Goal: Transaction & Acquisition: Purchase product/service

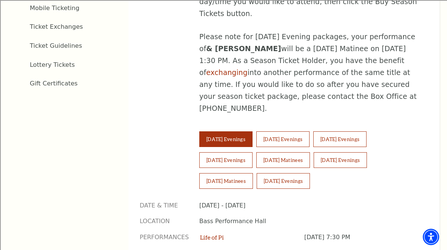
scroll to position [443, 0]
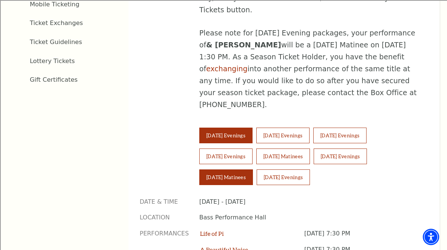
click at [230, 169] on button "Sunday Matinees" at bounding box center [226, 177] width 54 height 16
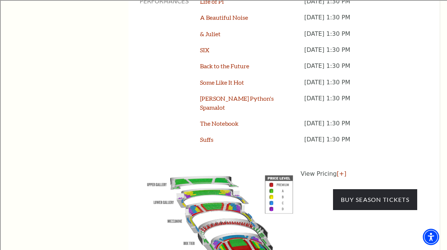
scroll to position [675, 0]
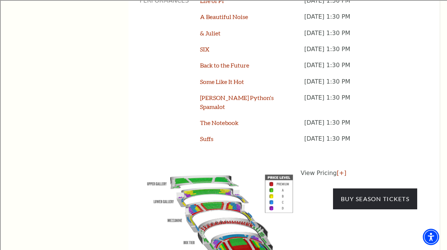
click at [271, 168] on img at bounding box center [220, 221] width 161 height 107
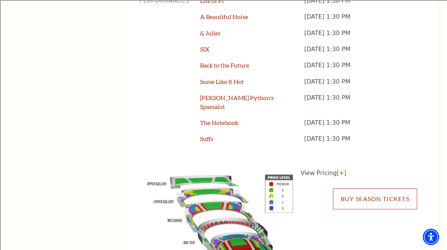
click at [358, 188] on link "Buy Season Tickets" at bounding box center [375, 198] width 84 height 21
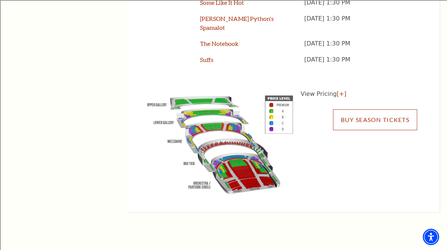
scroll to position [762, 0]
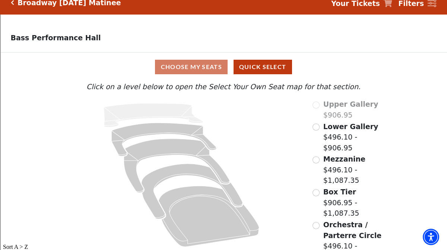
scroll to position [12, 0]
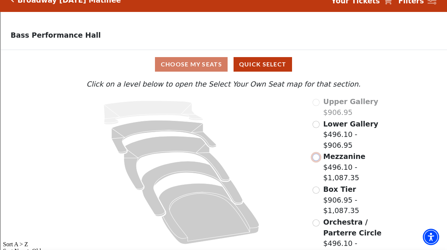
click at [316, 153] on input "Mezzanine$496.10 - $1,087.35\a" at bounding box center [315, 156] width 7 height 7
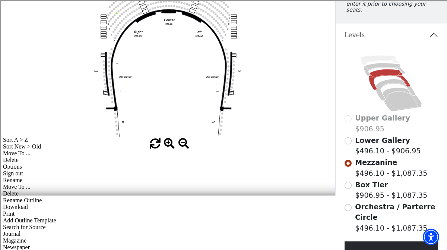
scroll to position [124, 0]
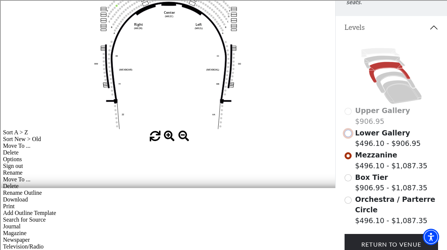
click at [348, 130] on input "Lower Gallery$496.10 - $906.95\a" at bounding box center [347, 133] width 7 height 7
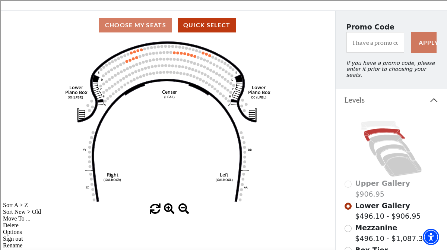
scroll to position [51, 0]
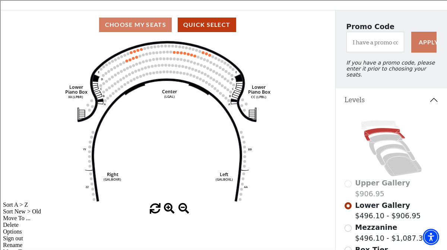
click at [348, 179] on div "Upper Gallery $906.95" at bounding box center [391, 187] width 94 height 21
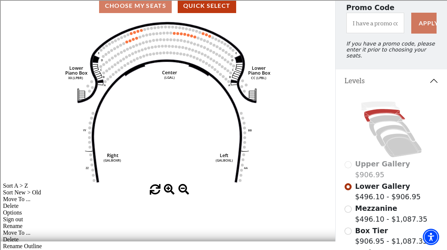
scroll to position [73, 0]
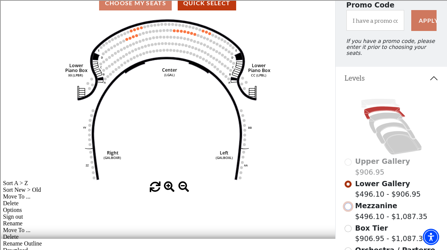
click at [348, 203] on input "Mezzanine$496.10 - $1,087.35\a" at bounding box center [347, 206] width 7 height 7
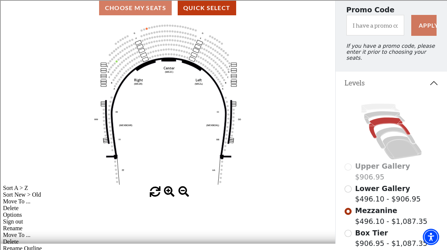
scroll to position [0, 0]
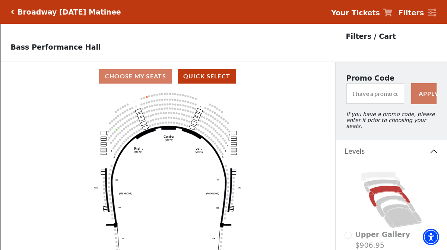
click at [23, 12] on h5 "Broadway Sunday Matinee" at bounding box center [70, 12] width 104 height 9
click at [12, 11] on icon "Click here to go back to filters" at bounding box center [12, 11] width 3 height 5
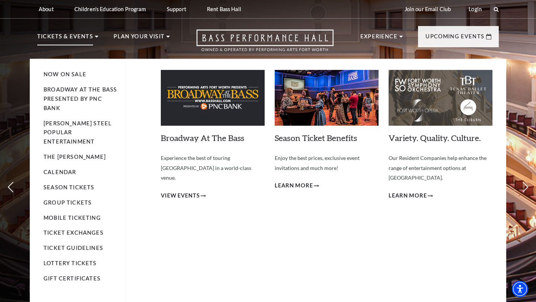
click at [71, 93] on li "Broadway At The Bass presented by PNC Bank" at bounding box center [81, 99] width 74 height 28
click at [211, 138] on link "Broadway At The Bass" at bounding box center [202, 138] width 83 height 10
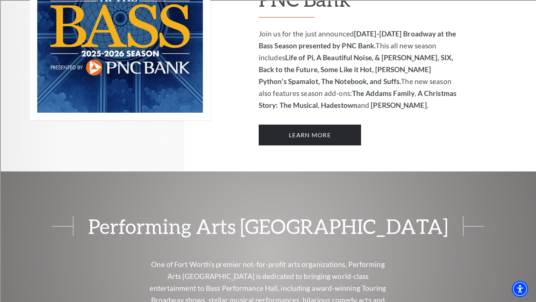
scroll to position [593, 0]
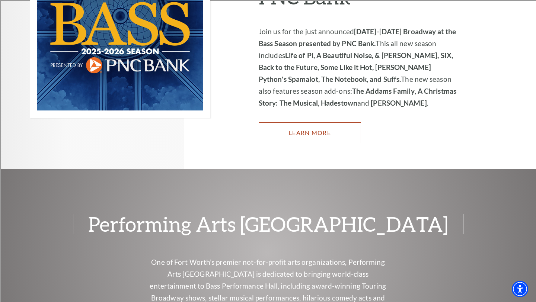
click at [302, 126] on link "Learn More" at bounding box center [310, 133] width 102 height 21
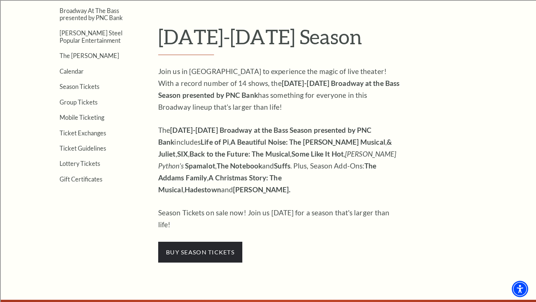
scroll to position [217, 0]
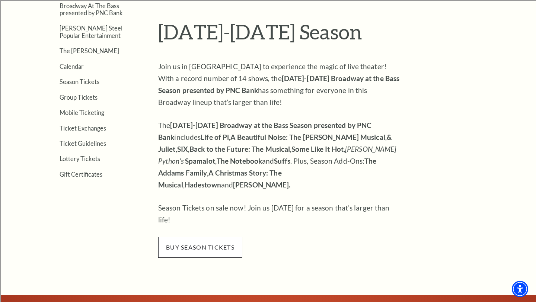
click at [190, 237] on span "buy season tickets" at bounding box center [200, 247] width 84 height 21
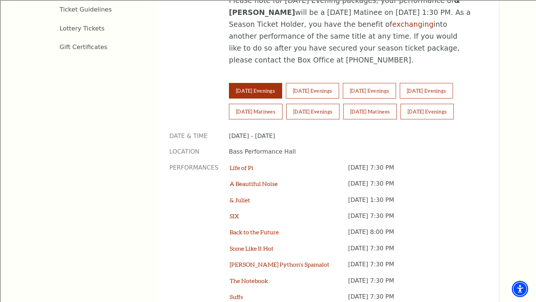
scroll to position [500, 0]
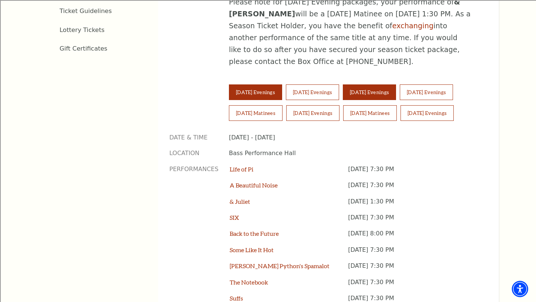
click at [371, 85] on button "Thursday Evenings" at bounding box center [369, 93] width 53 height 16
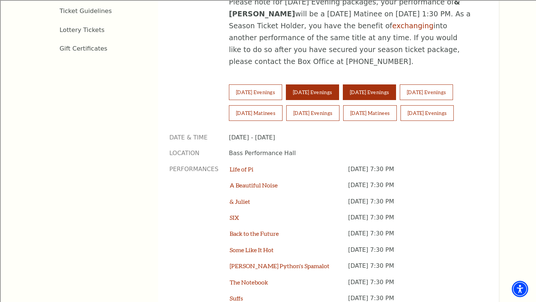
click at [319, 85] on button "Wednesday Evenings" at bounding box center [312, 93] width 53 height 16
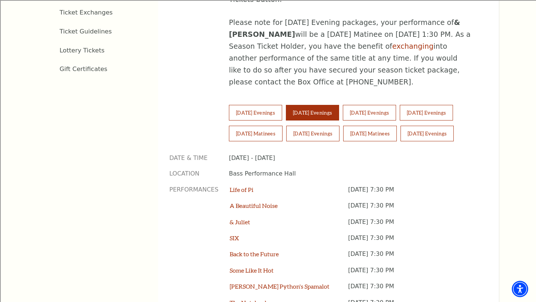
scroll to position [478, 0]
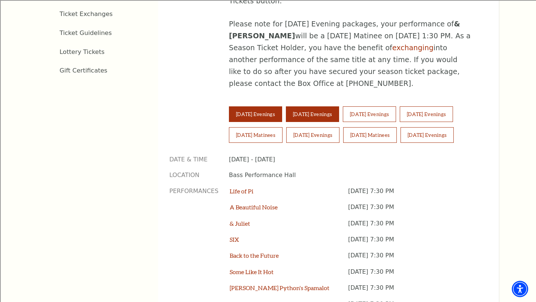
click at [263, 107] on button "Tuesday Evenings" at bounding box center [255, 115] width 53 height 16
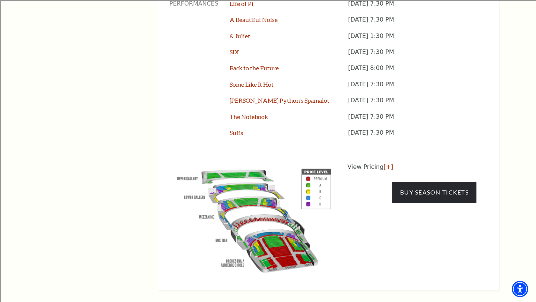
scroll to position [667, 0]
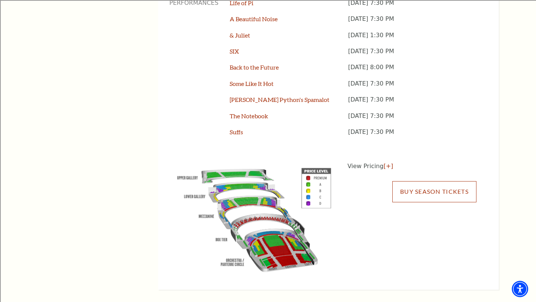
click at [410, 181] on link "Buy Season Tickets" at bounding box center [435, 191] width 84 height 21
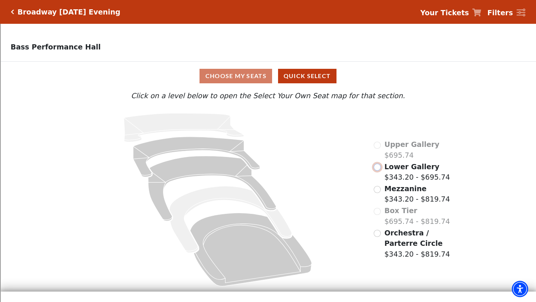
click at [378, 169] on input "Lower Gallery$343.20 - $695.74\a" at bounding box center [377, 167] width 7 height 7
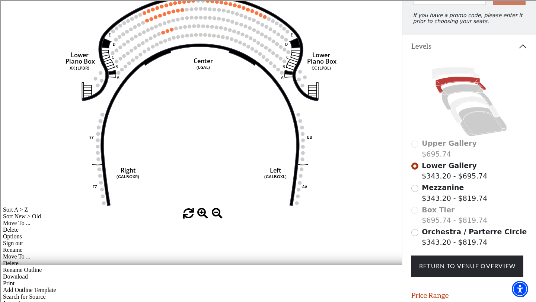
scroll to position [99, 0]
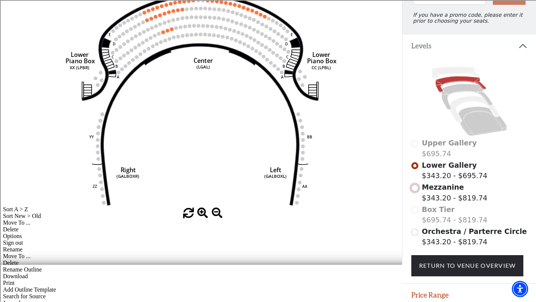
click at [416, 189] on input "Mezzanine$343.20 - $819.74\a" at bounding box center [414, 188] width 7 height 7
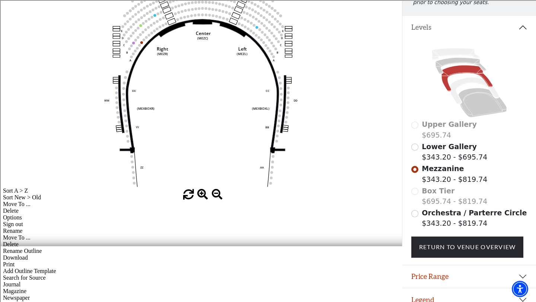
scroll to position [118, 0]
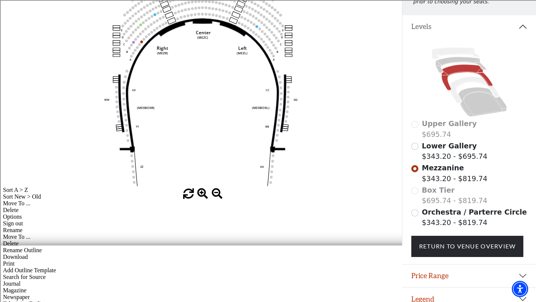
click at [414, 192] on div "Box Tier $695.74 - $819.74" at bounding box center [469, 195] width 116 height 21
click at [416, 213] on input "Orchestra / Parterre Circle$343.20 - $819.74\a" at bounding box center [414, 213] width 7 height 7
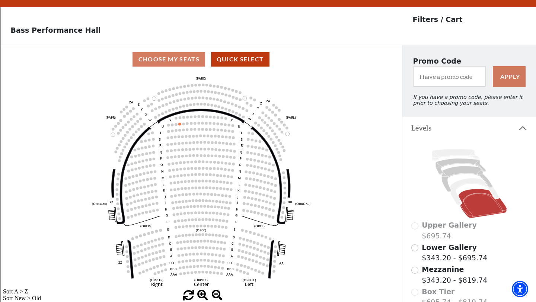
scroll to position [0, 0]
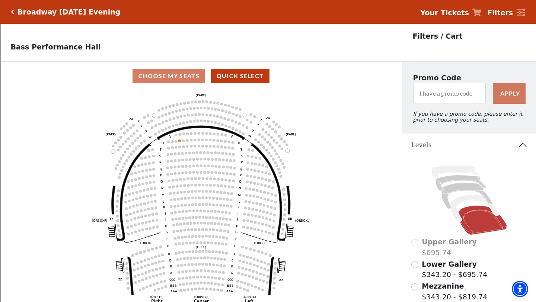
click at [34, 12] on h5 "Broadway Tuesday Evening" at bounding box center [69, 12] width 103 height 9
click at [12, 13] on icon "Click here to go back to filters" at bounding box center [12, 11] width 3 height 5
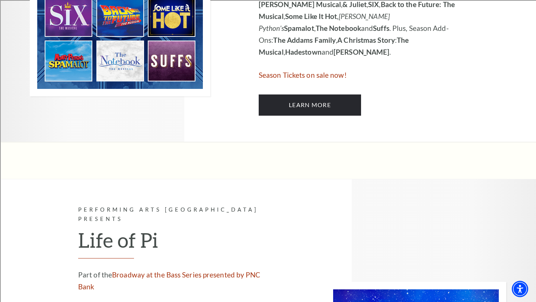
scroll to position [528, 0]
